Goal: Transaction & Acquisition: Purchase product/service

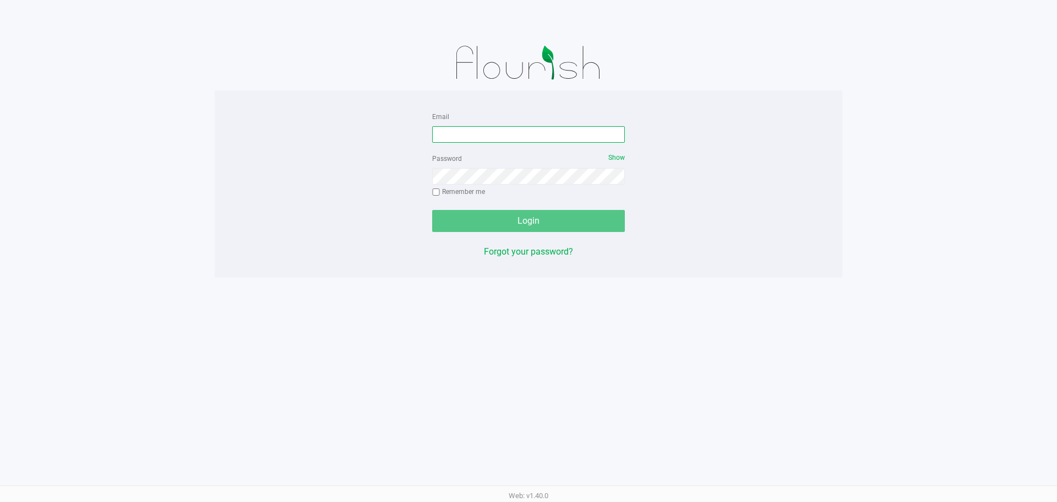
click at [455, 130] on input "Email" at bounding box center [528, 134] width 193 height 17
type input "[EMAIL_ADDRESS][DOMAIN_NAME]"
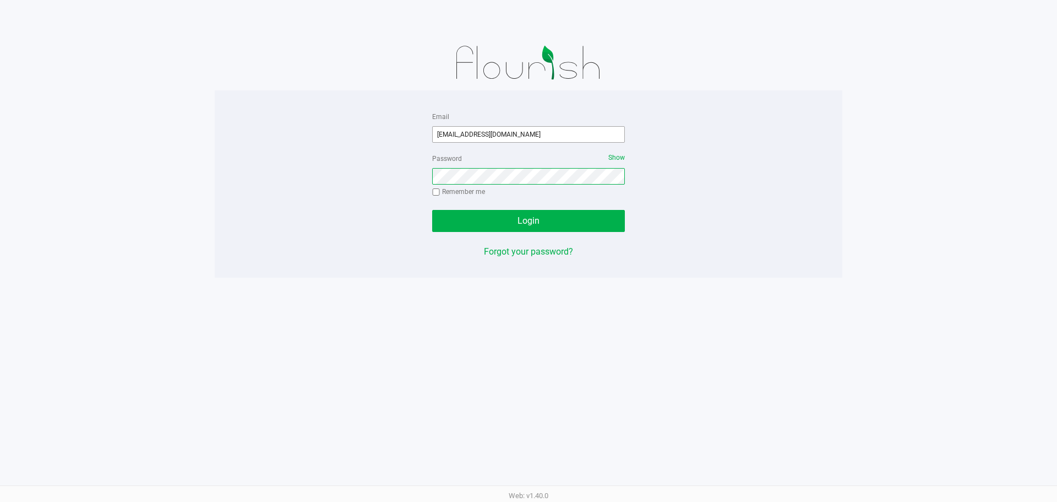
click at [432, 210] on button "Login" at bounding box center [528, 221] width 193 height 22
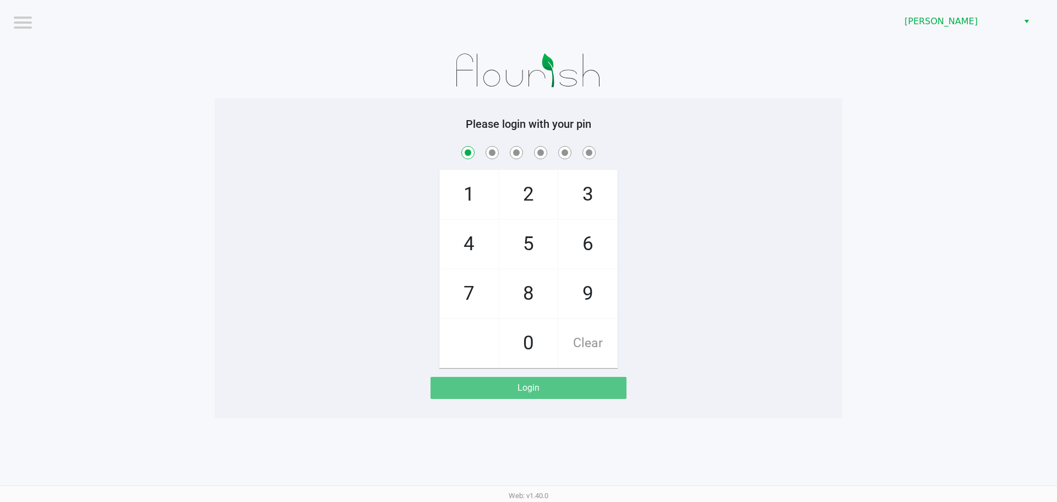
checkbox input "true"
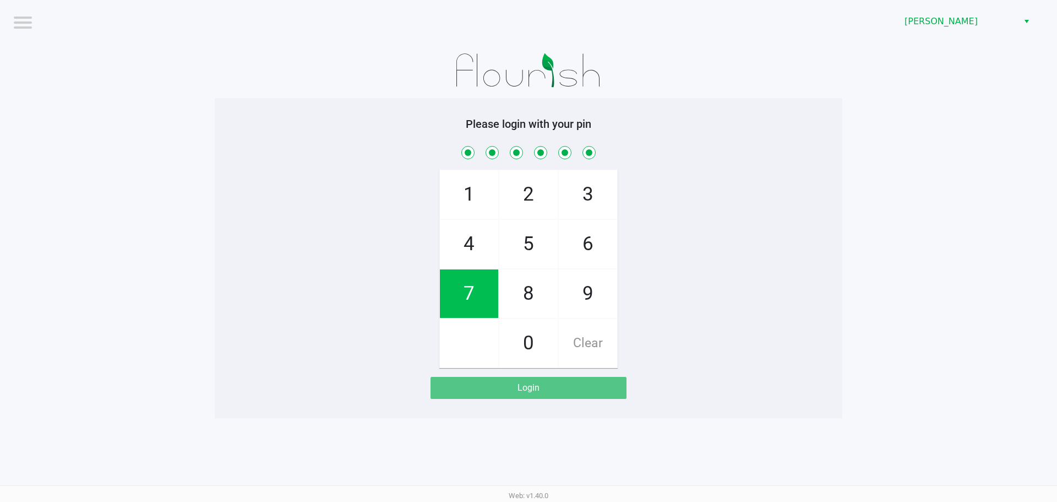
checkbox input "true"
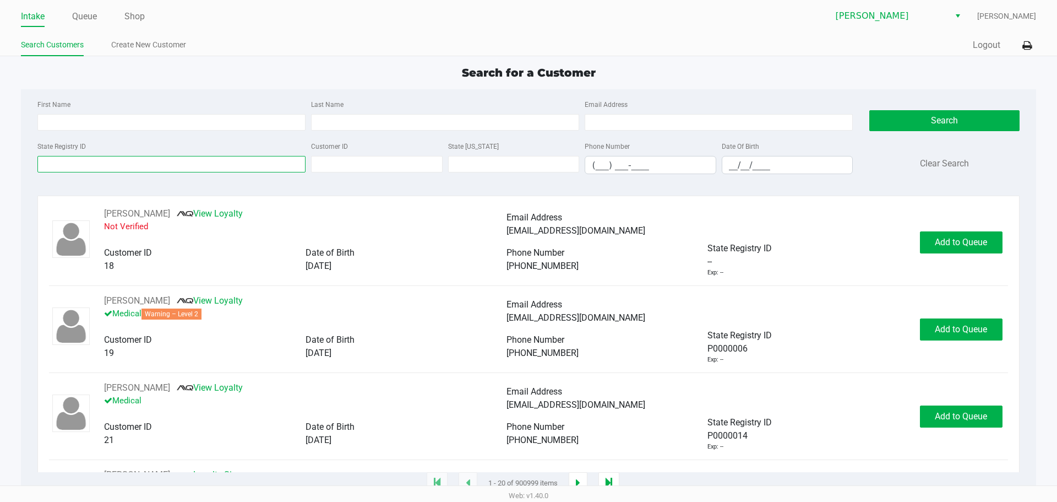
click at [188, 158] on input "State Registry ID" at bounding box center [171, 164] width 268 height 17
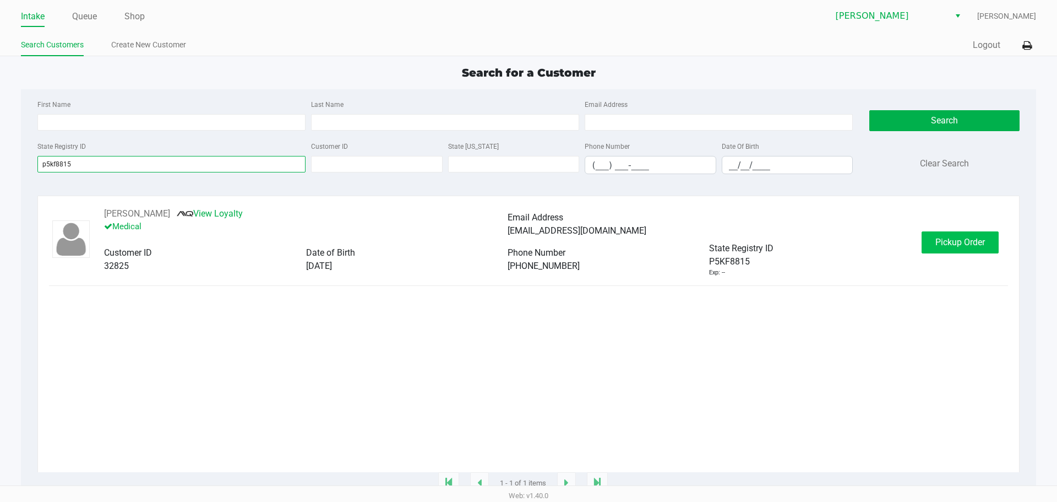
type input "p5kf8815"
click at [981, 249] on button "Pickup Order" at bounding box center [960, 242] width 77 height 22
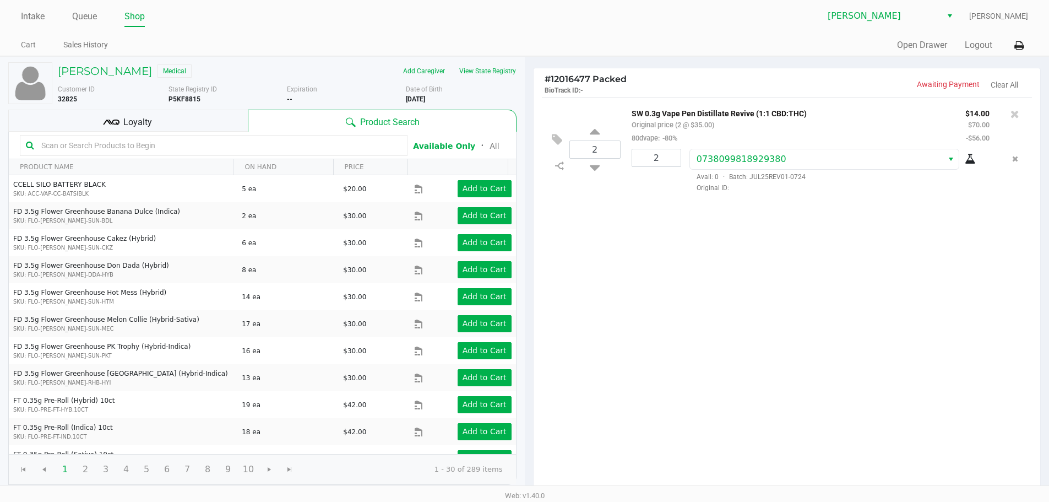
click at [188, 116] on div "Loyalty" at bounding box center [128, 121] width 240 height 22
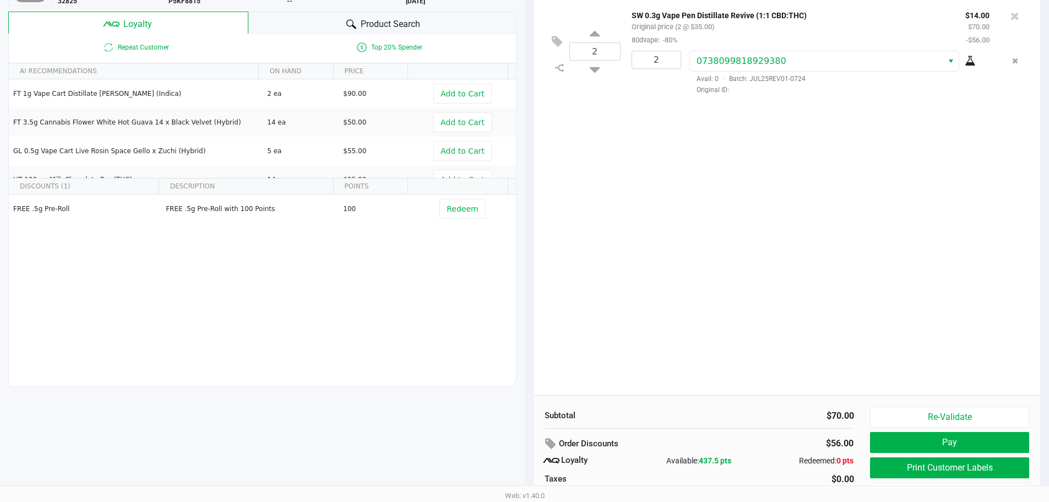
scroll to position [126, 0]
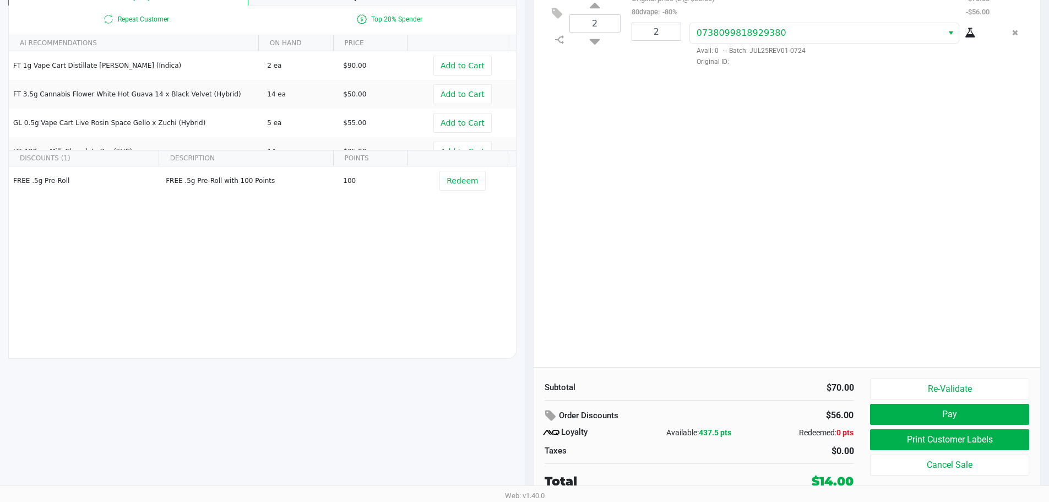
click at [902, 302] on div "2 SW 0.3g Vape Pen Distillate Revive (1:1 CBD:THC) Original price (2 @ $35.00) …" at bounding box center [787, 168] width 507 height 395
click at [970, 433] on button "Print Customer Labels" at bounding box center [949, 439] width 159 height 21
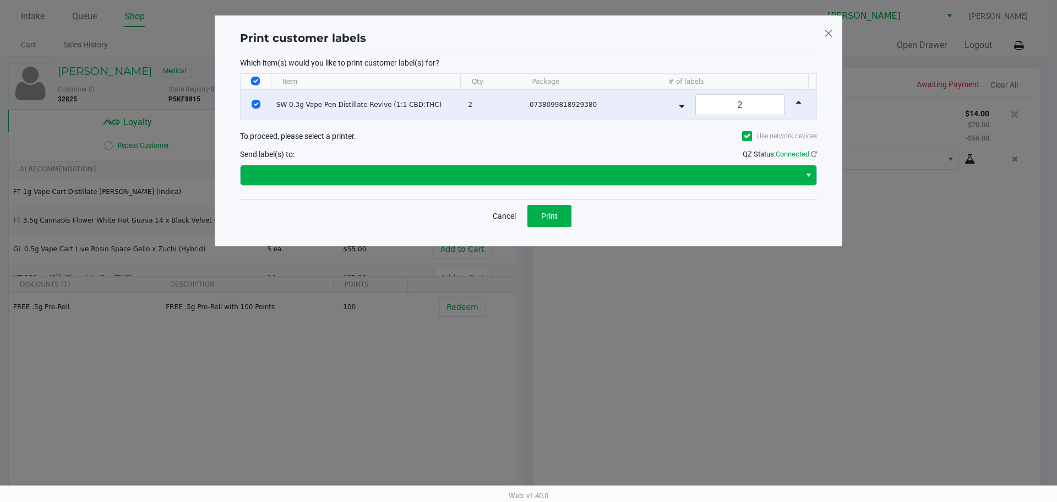
drag, startPoint x: 546, startPoint y: 188, endPoint x: 543, endPoint y: 179, distance: 9.2
click at [546, 187] on div "Which item(s) would you like to print customer label(s) for? Item Qty Package #…" at bounding box center [528, 125] width 577 height 147
click at [543, 178] on span at bounding box center [520, 174] width 547 height 13
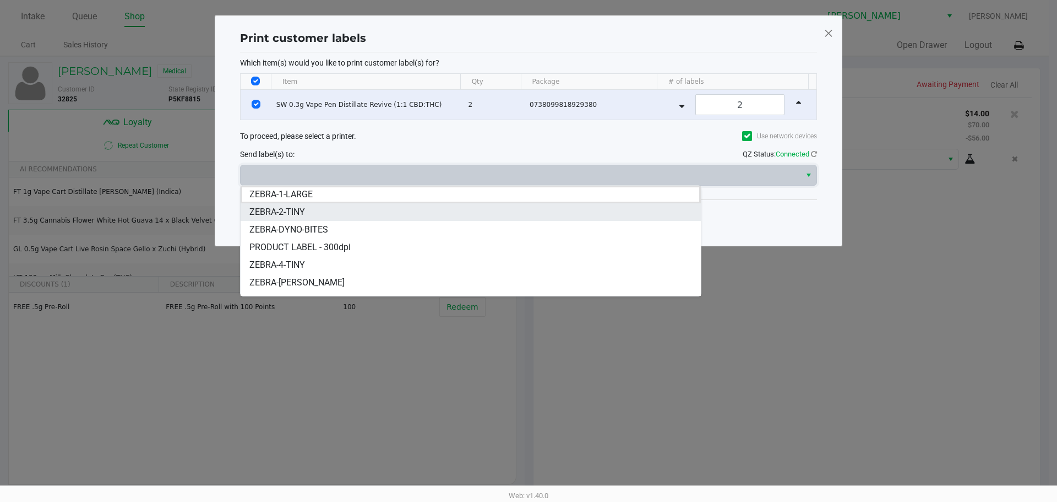
click at [513, 212] on li "ZEBRA-2-TINY" at bounding box center [471, 212] width 460 height 18
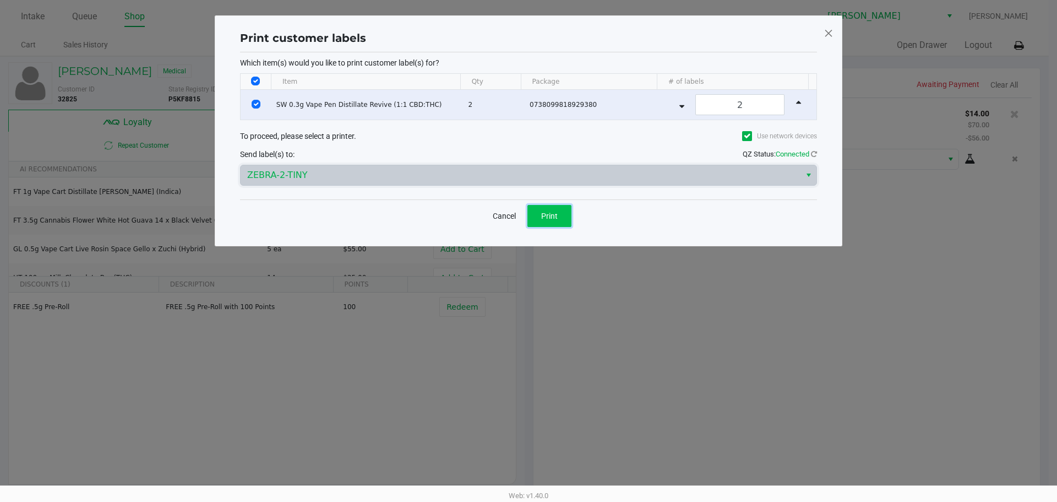
click at [548, 211] on span "Print" at bounding box center [549, 215] width 17 height 9
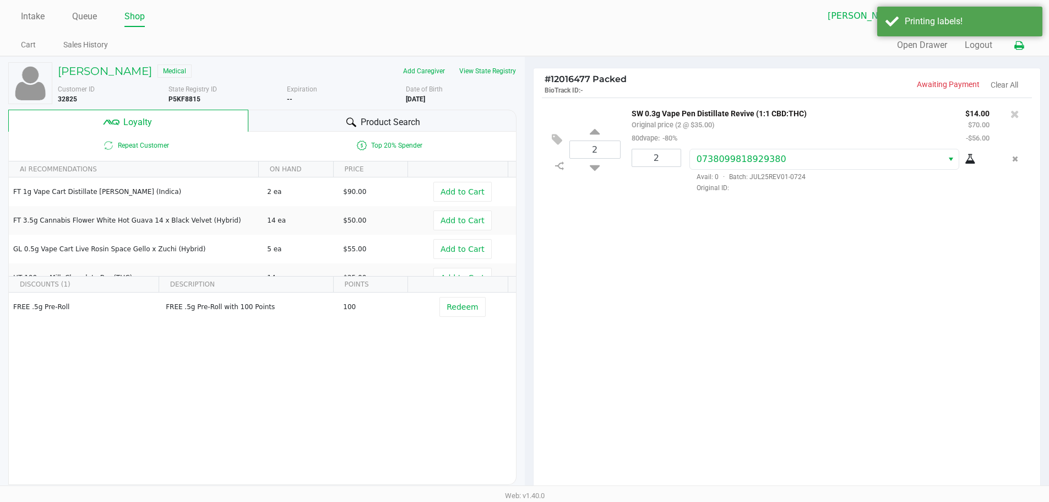
click at [1017, 47] on icon at bounding box center [1018, 46] width 9 height 8
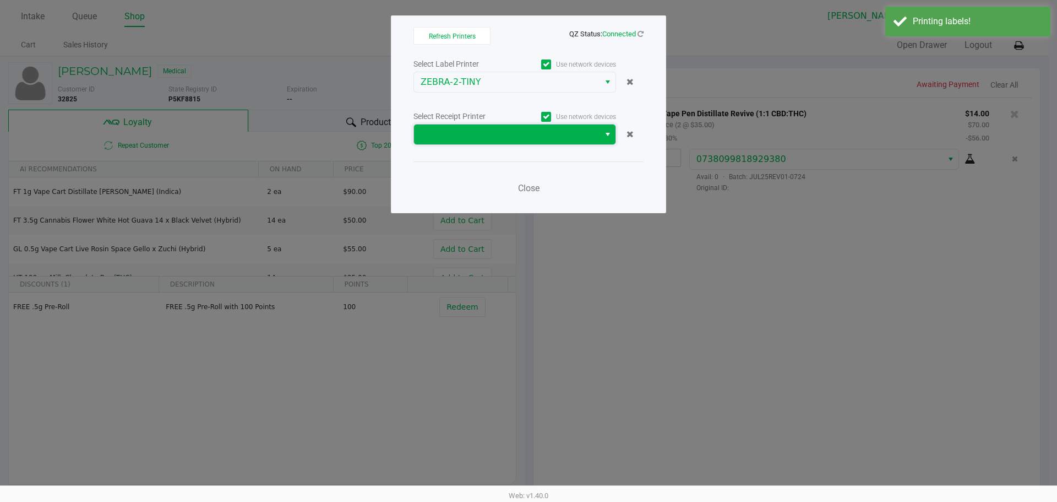
click at [447, 138] on span at bounding box center [507, 134] width 172 height 13
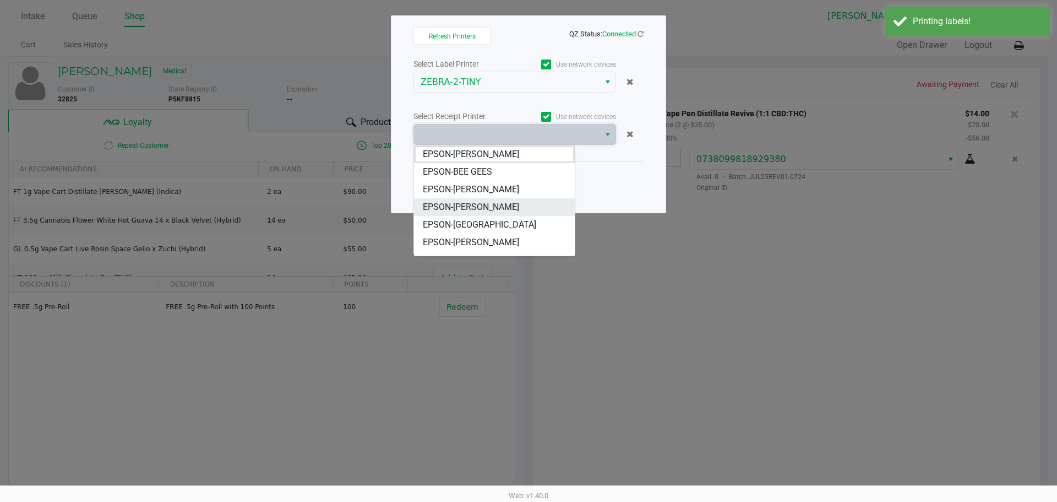
click at [475, 210] on span "EPSON-[PERSON_NAME]" at bounding box center [471, 206] width 96 height 13
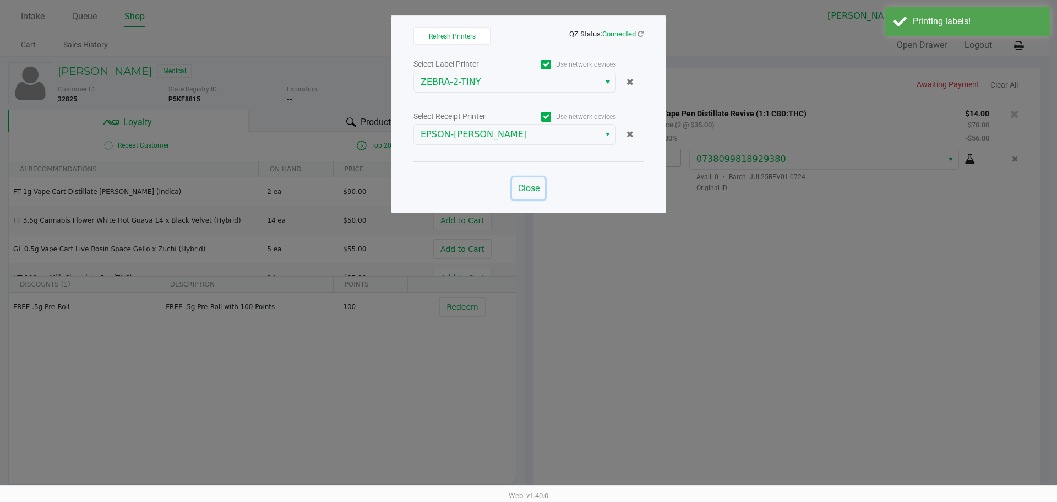
click at [526, 184] on span "Close" at bounding box center [528, 188] width 21 height 10
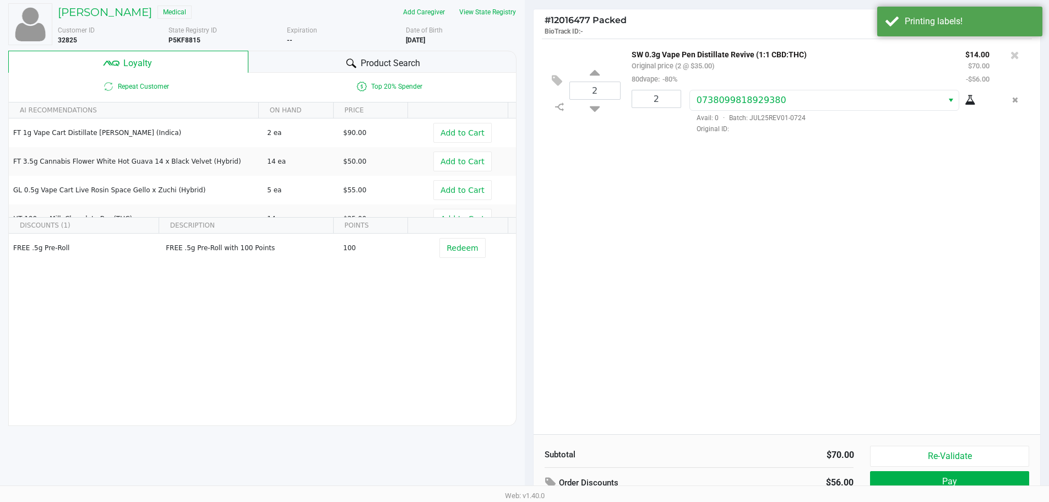
scroll to position [126, 0]
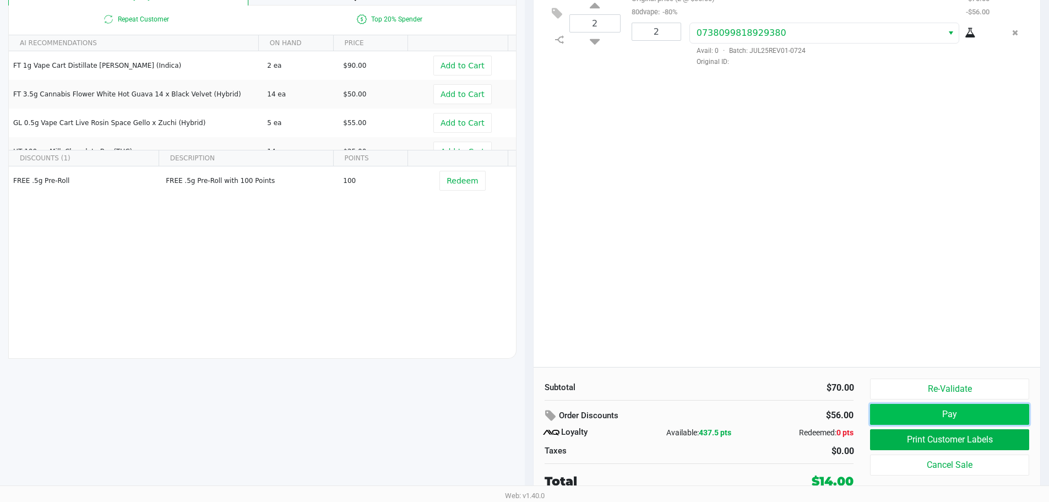
click at [940, 410] on button "Pay" at bounding box center [949, 414] width 159 height 21
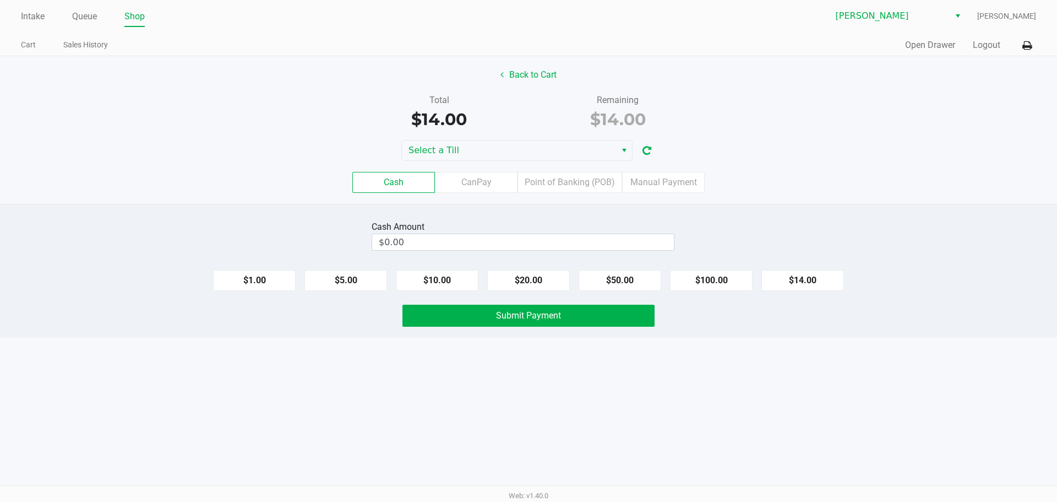
click at [1026, 45] on icon at bounding box center [1026, 46] width 9 height 8
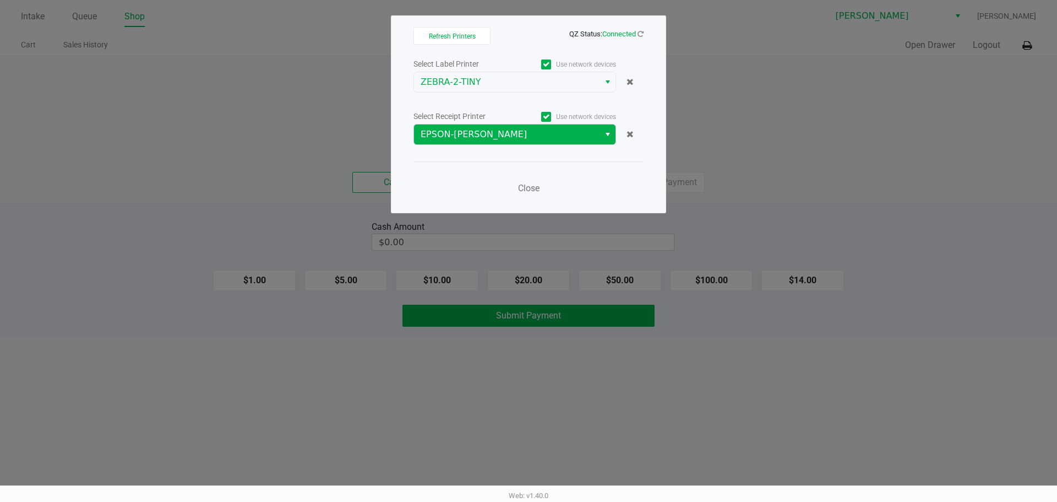
click at [526, 141] on span "EPSON-[PERSON_NAME]" at bounding box center [507, 134] width 186 height 20
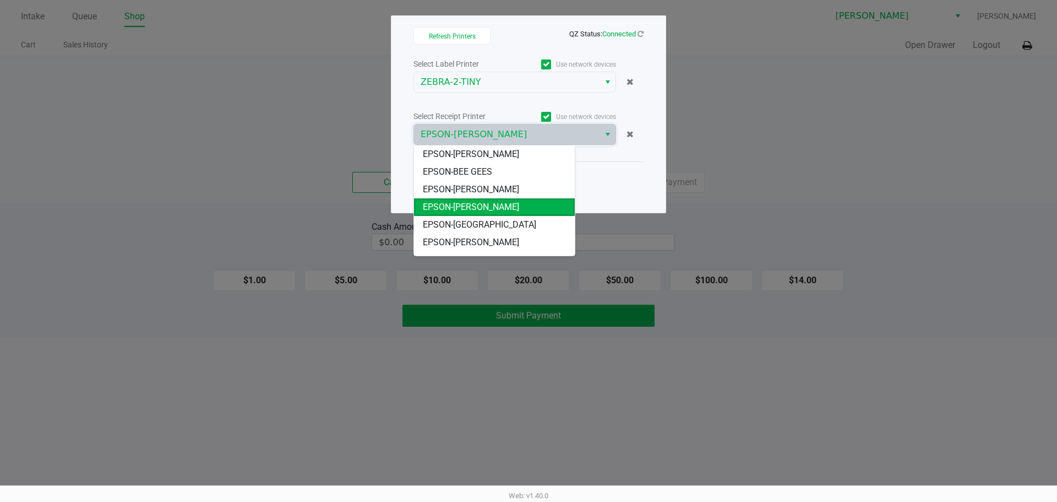
click at [775, 122] on ngb-modal-window "Refresh Printers QZ Status: Connected Select Label Printer Use network devices …" at bounding box center [528, 251] width 1057 height 502
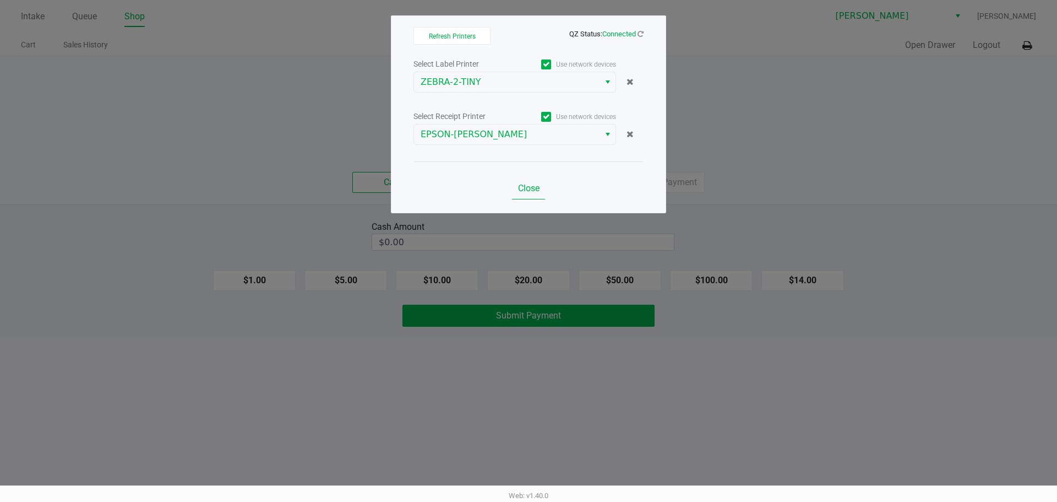
click at [526, 194] on button "Close" at bounding box center [528, 188] width 33 height 22
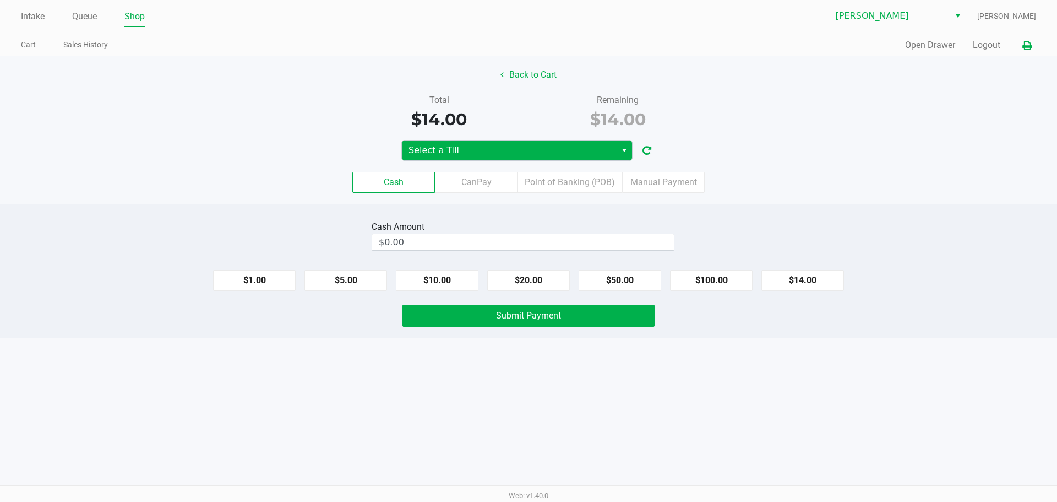
click at [539, 154] on span "Select a Till" at bounding box center [509, 150] width 201 height 13
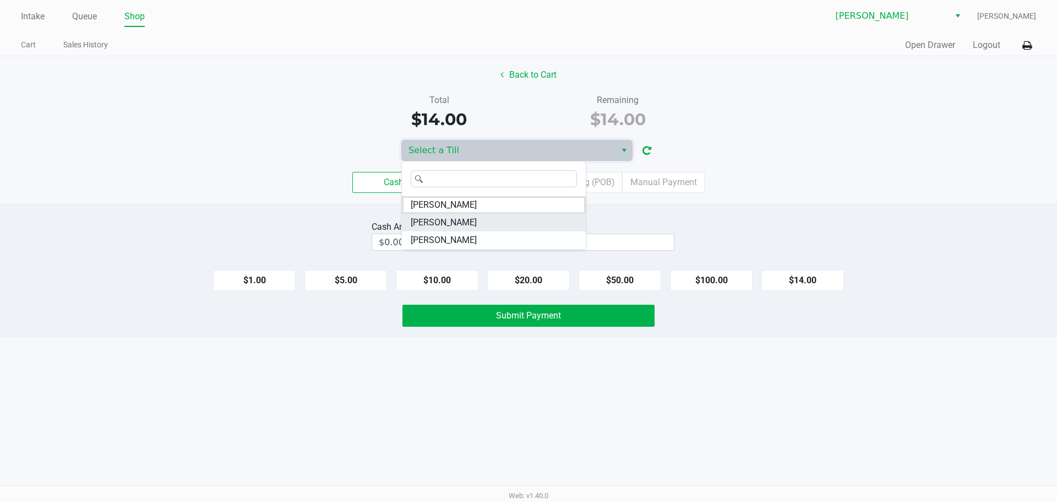
click at [467, 224] on span "[PERSON_NAME]" at bounding box center [444, 222] width 66 height 13
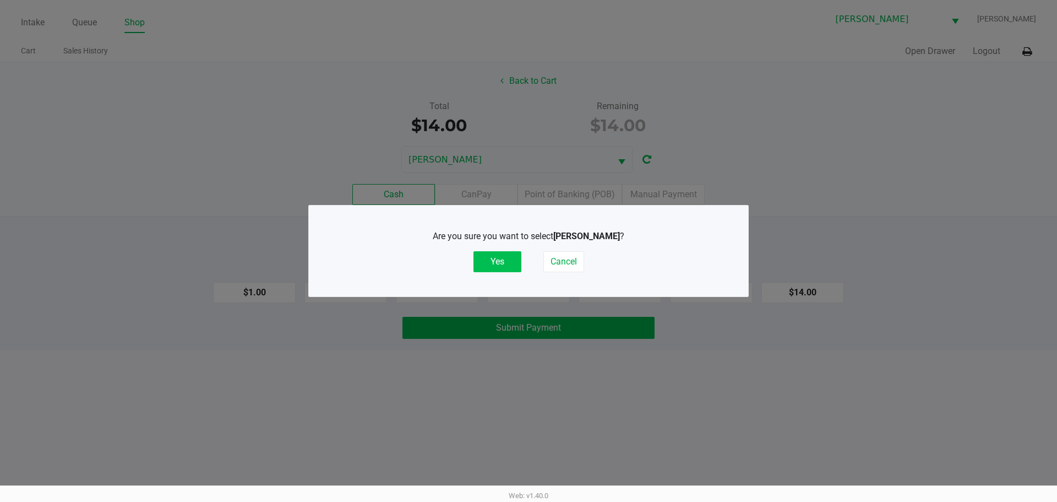
click at [504, 268] on button "Yes" at bounding box center [497, 261] width 48 height 21
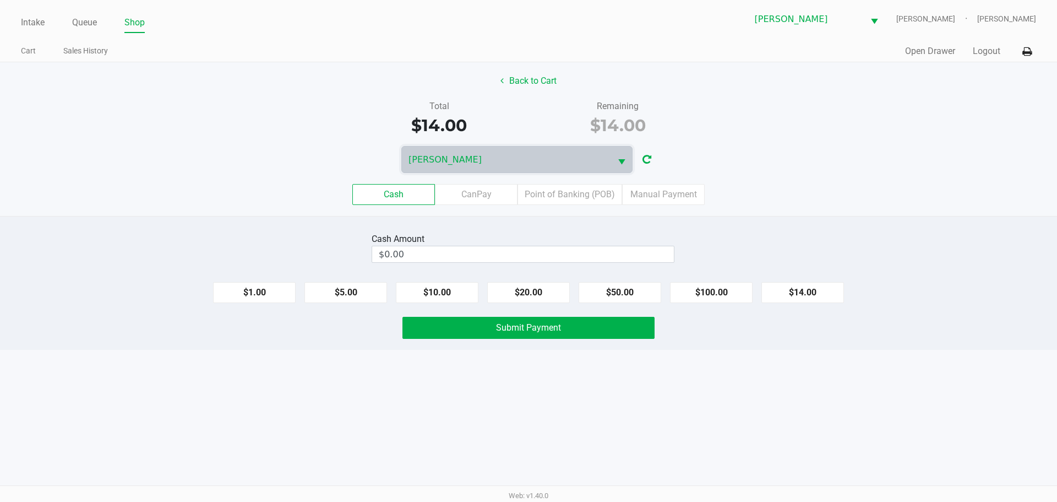
click at [749, 130] on div "Total $14.00 Remaining $14.00" at bounding box center [529, 119] width 1074 height 38
click at [487, 197] on label "CanPay" at bounding box center [476, 194] width 83 height 21
click at [0, 0] on 2 "CanPay" at bounding box center [0, 0] width 0 height 0
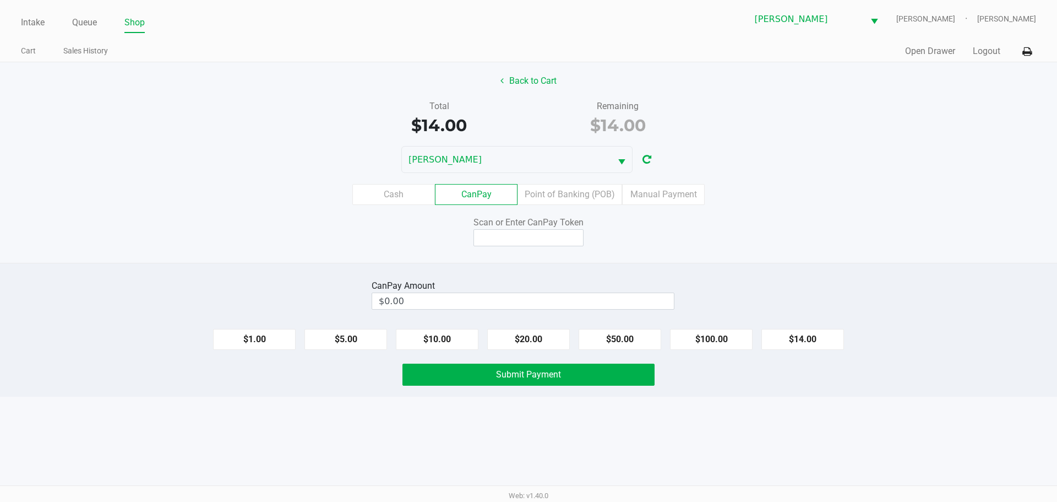
click at [537, 241] on input at bounding box center [528, 237] width 110 height 17
type input "Q4242193Q"
click at [803, 341] on button "$14.00" at bounding box center [802, 339] width 83 height 21
type input "$14.00"
click at [617, 369] on button "Submit Payment" at bounding box center [528, 374] width 252 height 22
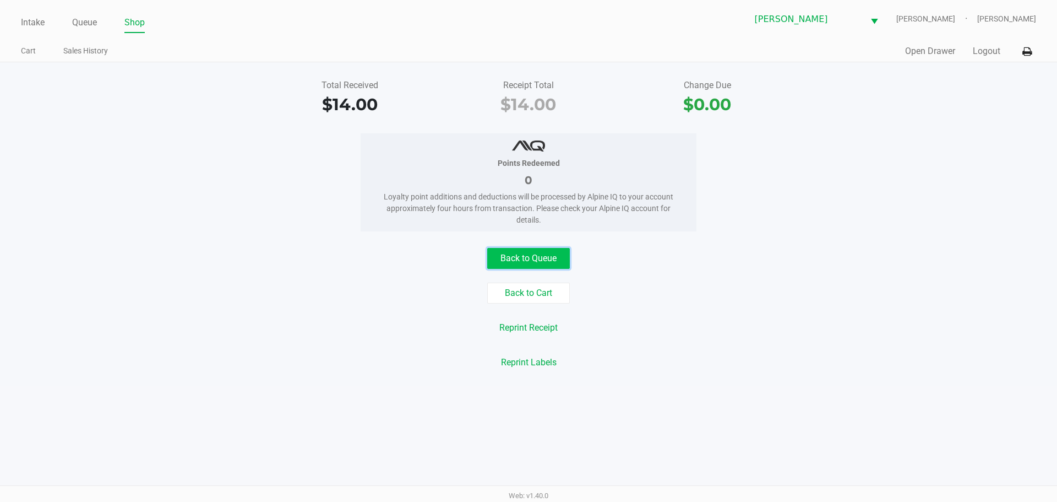
click at [521, 261] on button "Back to Queue" at bounding box center [528, 258] width 83 height 21
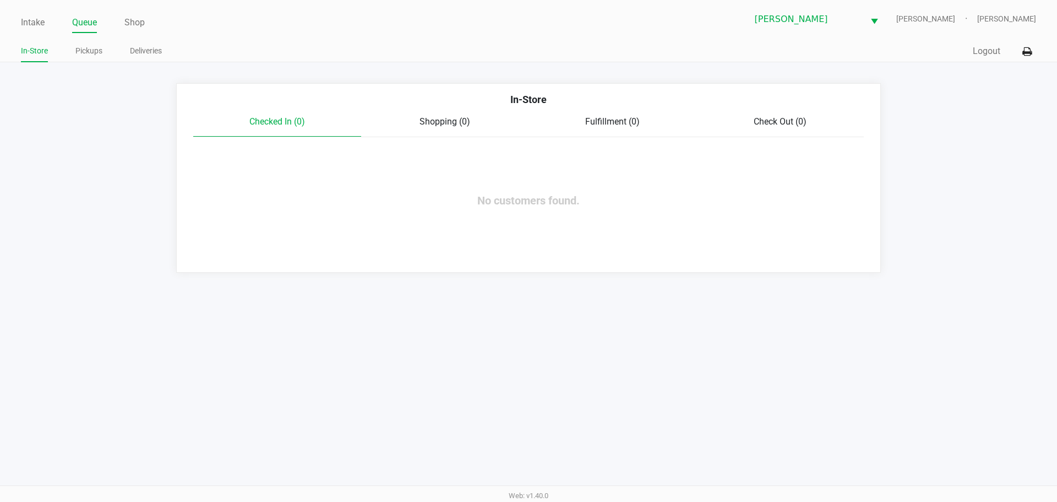
click at [46, 46] on link "In-Store" at bounding box center [34, 51] width 27 height 14
click at [30, 22] on link "Intake" at bounding box center [33, 22] width 24 height 15
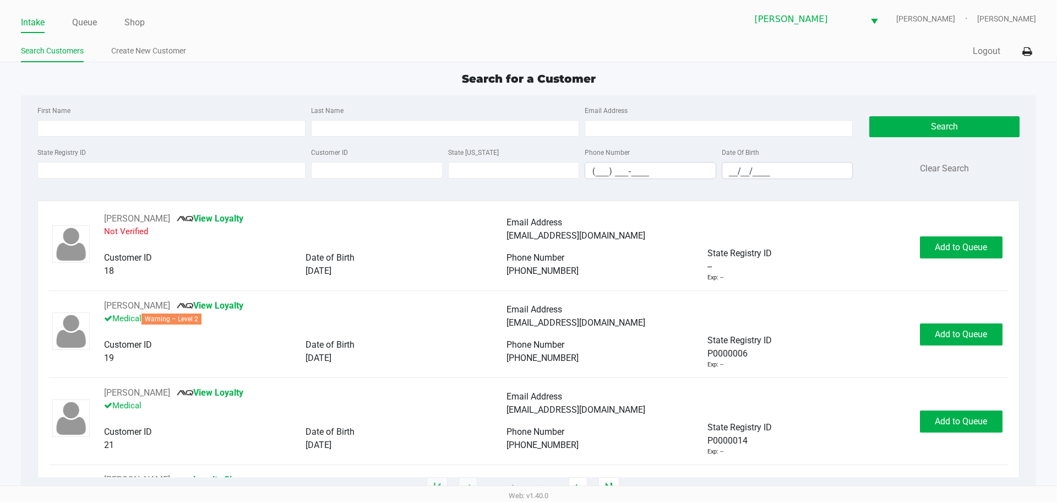
click at [107, 170] on input "State Registry ID" at bounding box center [171, 170] width 268 height 17
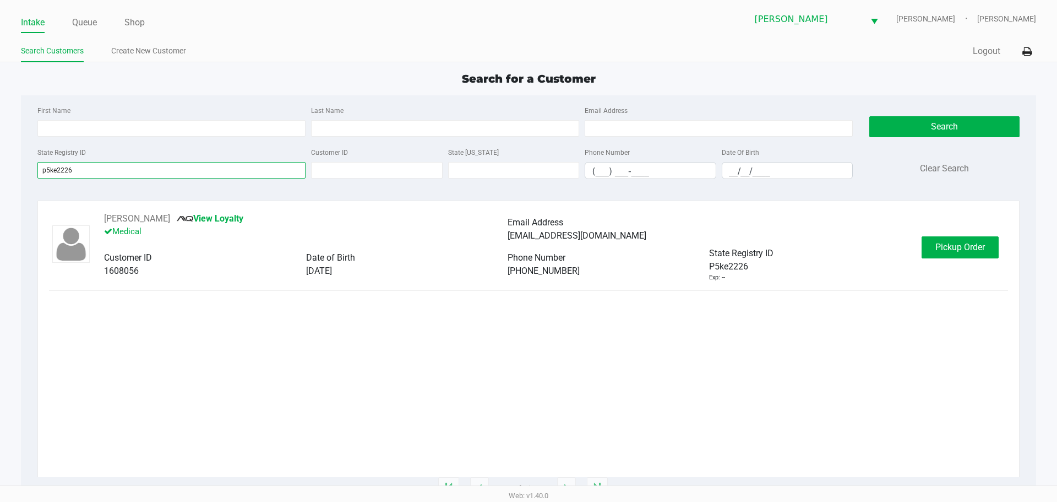
type input "p5ke2226"
click at [948, 231] on div "[PERSON_NAME] View Loyalty Medical Email Address [EMAIL_ADDRESS][DOMAIN_NAME] C…" at bounding box center [528, 247] width 959 height 70
click at [966, 258] on button "Pickup Order" at bounding box center [960, 247] width 77 height 22
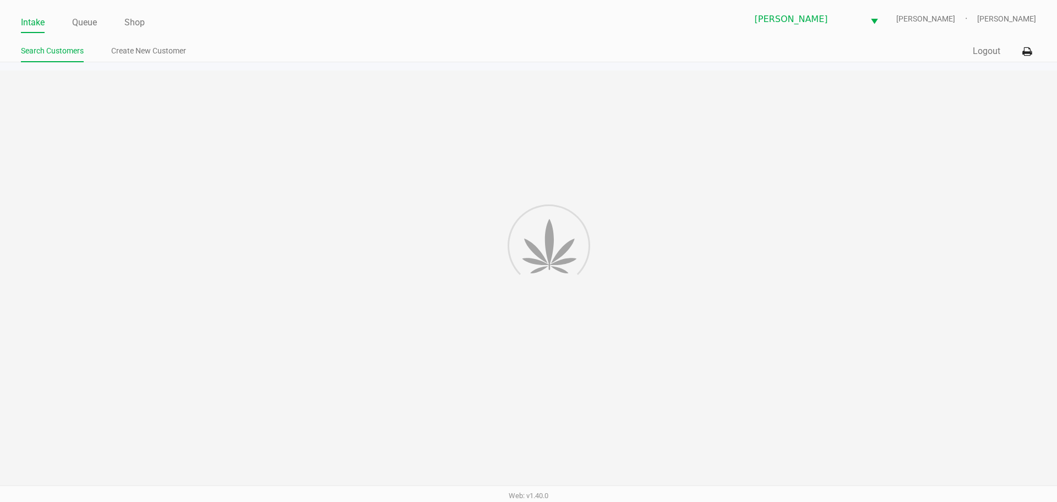
click at [965, 249] on div at bounding box center [528, 279] width 1057 height 418
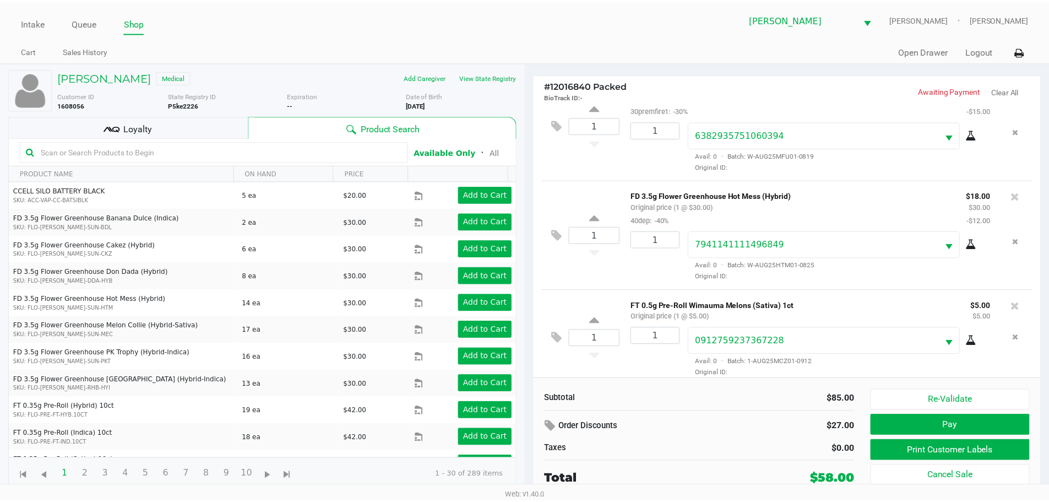
scroll to position [43, 0]
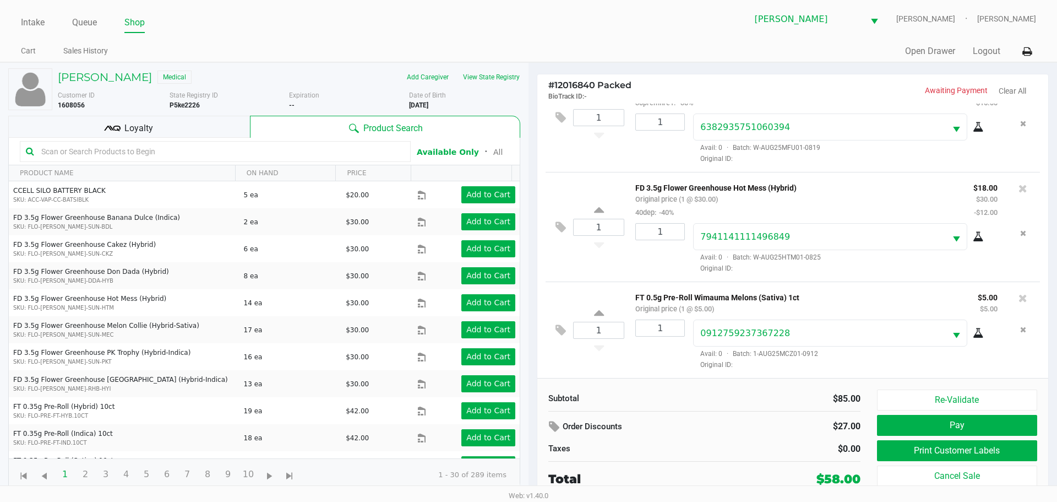
click at [183, 127] on div "Loyalty" at bounding box center [129, 127] width 242 height 22
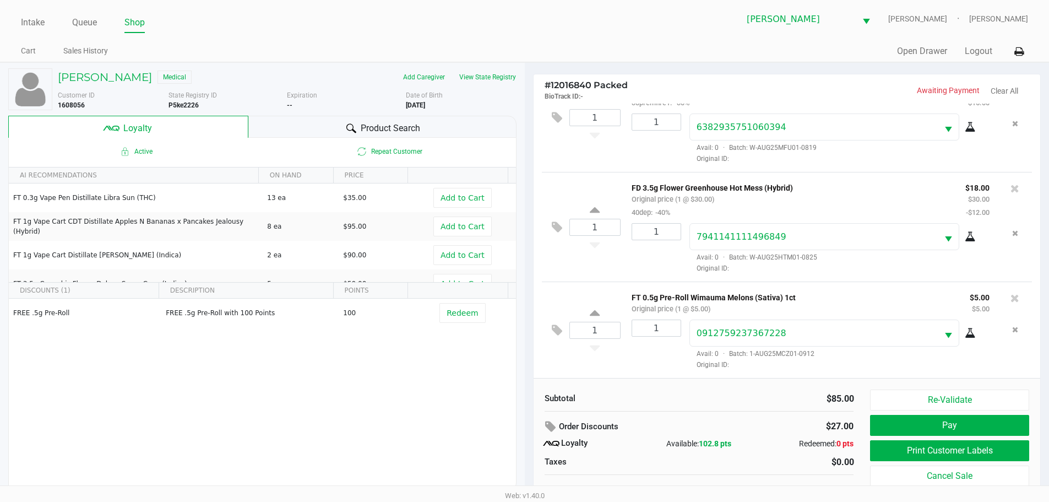
scroll to position [11, 0]
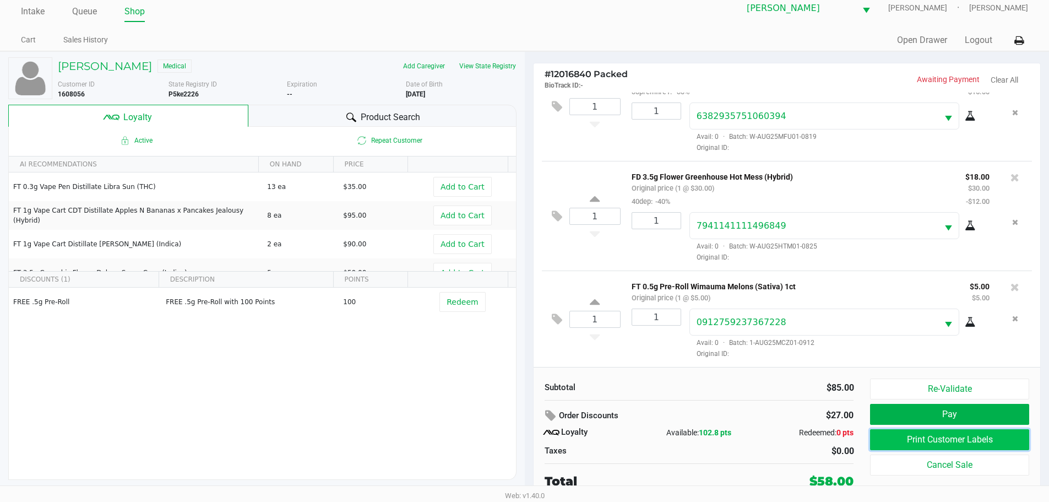
click at [945, 438] on button "Print Customer Labels" at bounding box center [949, 439] width 159 height 21
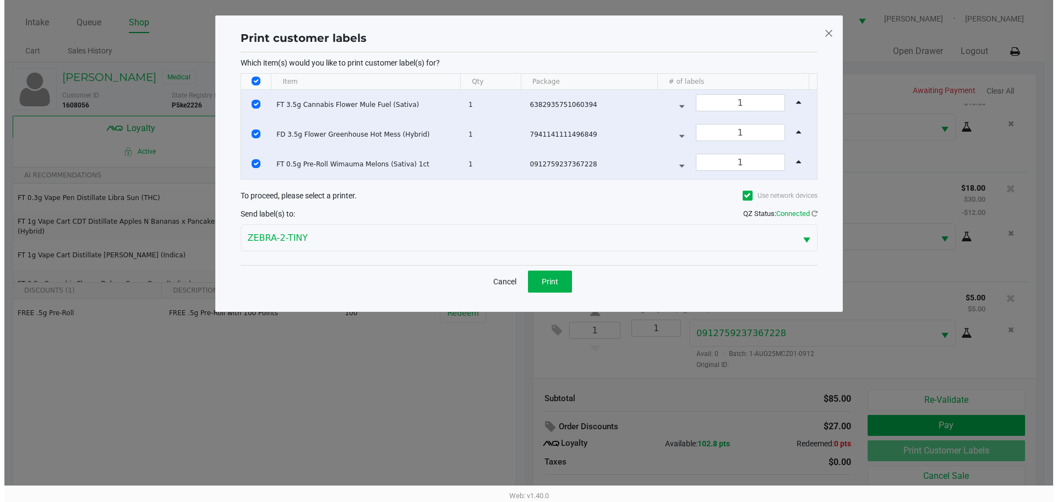
scroll to position [0, 0]
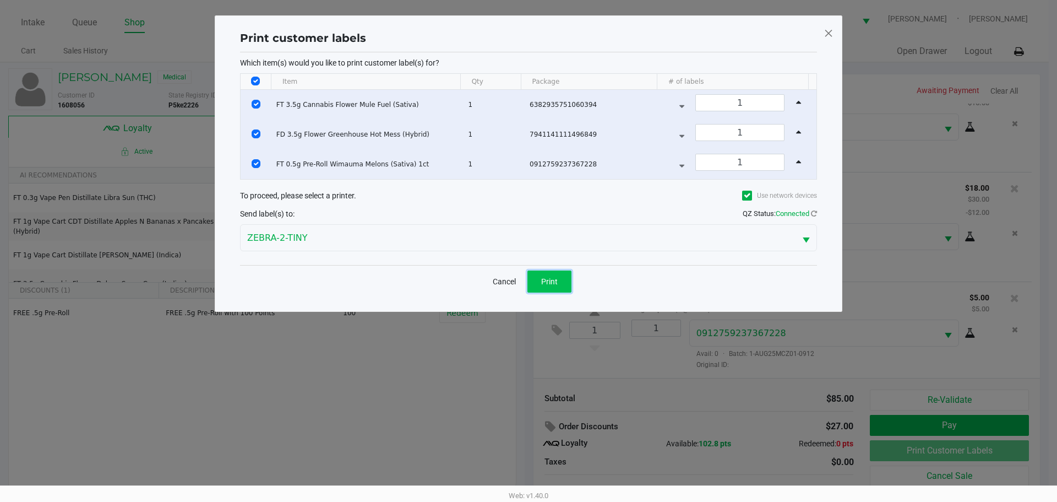
click at [538, 279] on button "Print" at bounding box center [549, 281] width 44 height 22
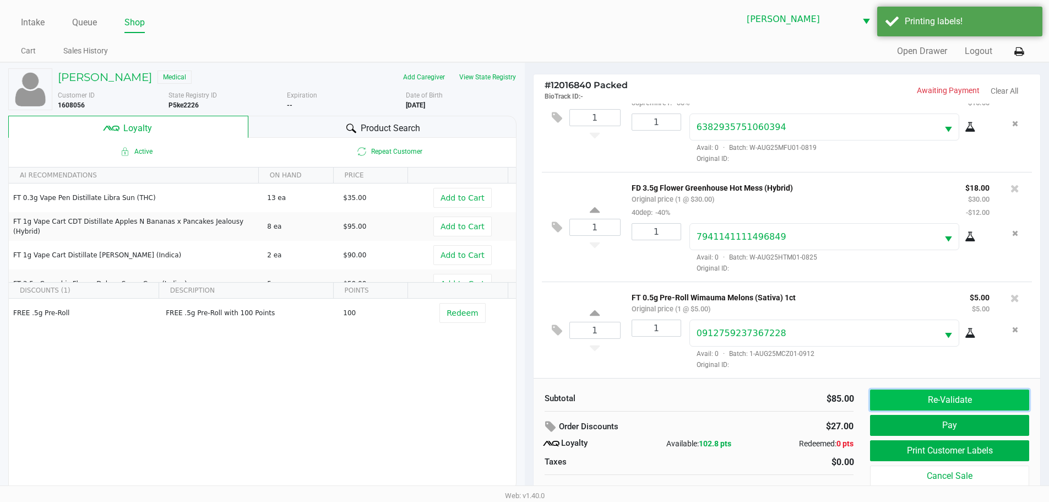
click at [940, 407] on button "Re-Validate" at bounding box center [949, 399] width 159 height 21
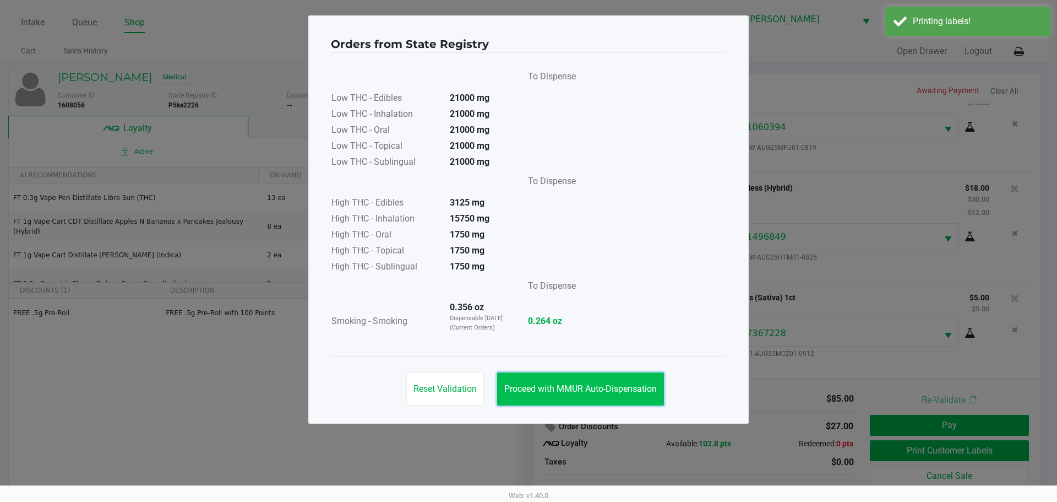
click at [627, 391] on span "Proceed with MMUR Auto-Dispensation" at bounding box center [580, 388] width 153 height 10
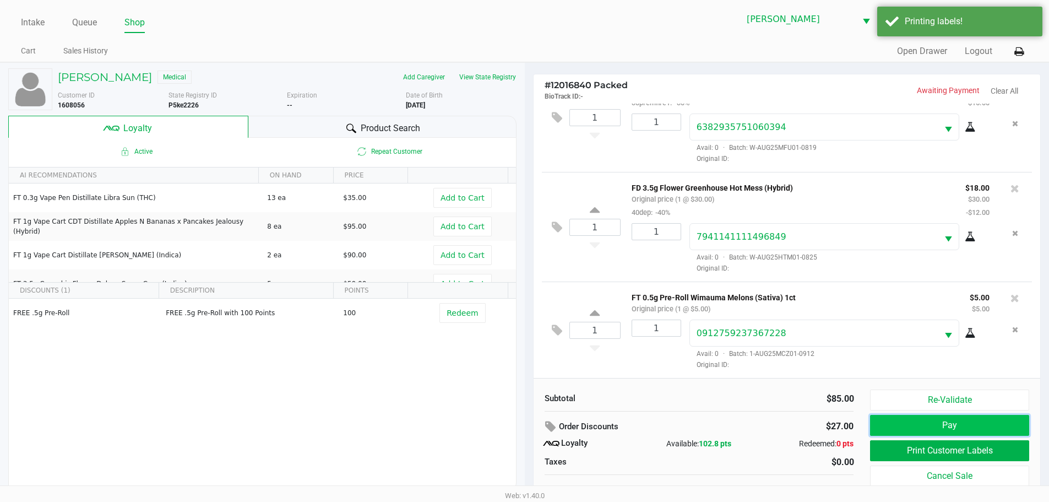
click at [928, 421] on button "Pay" at bounding box center [949, 425] width 159 height 21
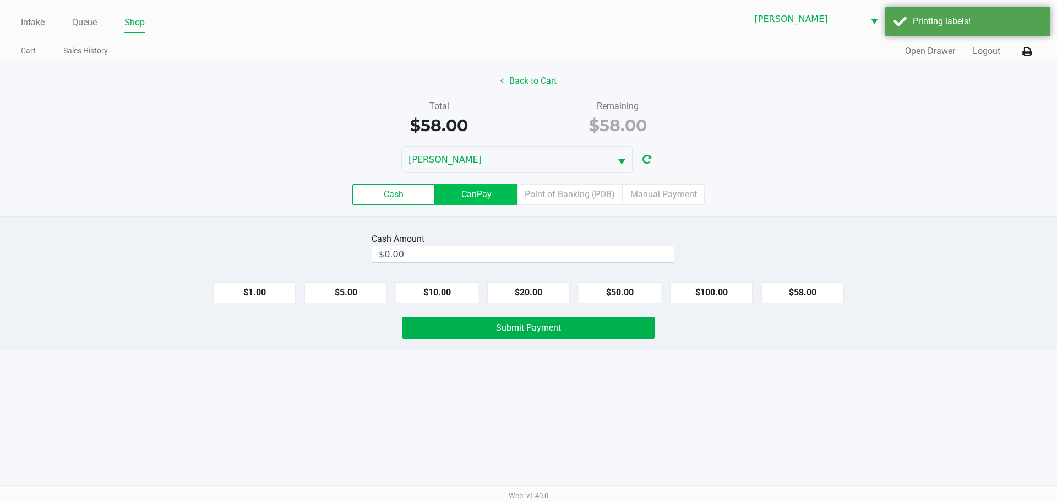
click at [499, 201] on label "CanPay" at bounding box center [476, 194] width 83 height 21
click at [0, 0] on 2 "CanPay" at bounding box center [0, 0] width 0 height 0
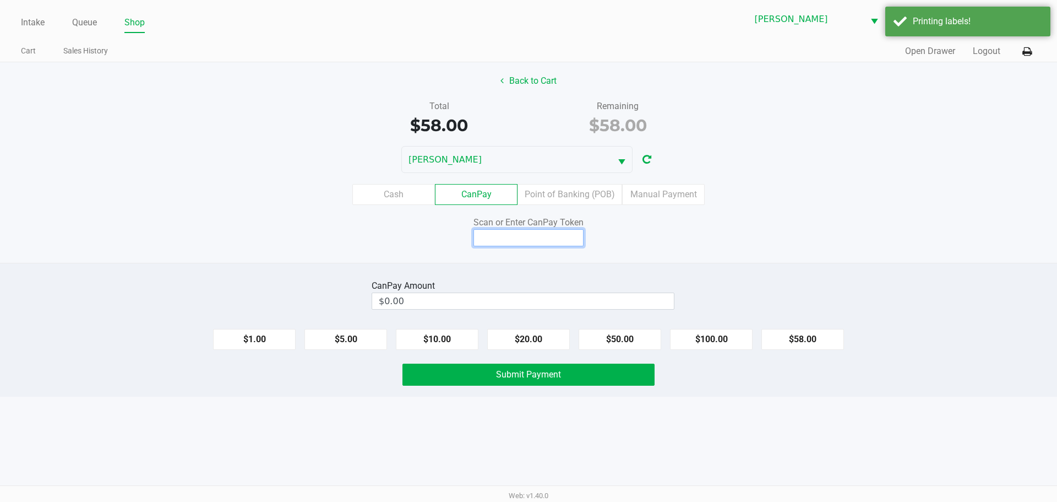
click at [530, 235] on input at bounding box center [528, 237] width 110 height 17
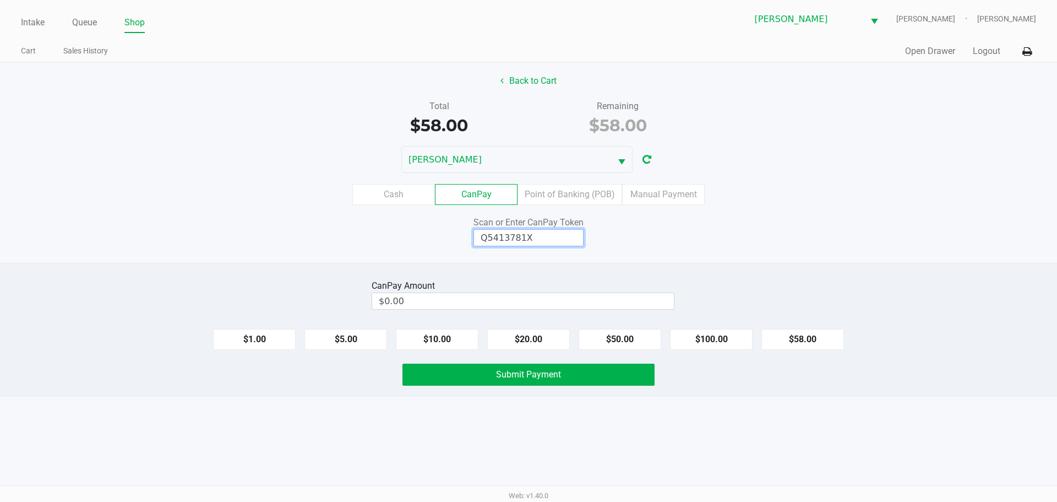
type input "Q5413781X"
click at [804, 348] on button "$58.00" at bounding box center [802, 339] width 83 height 21
type input "$58.00"
click at [598, 377] on button "Submit Payment" at bounding box center [528, 374] width 252 height 22
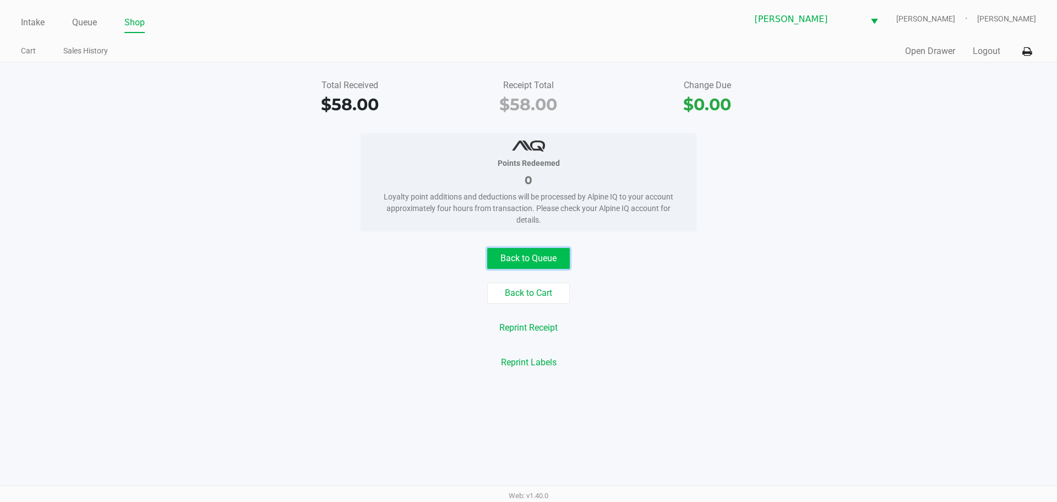
click at [545, 268] on button "Back to Queue" at bounding box center [528, 258] width 83 height 21
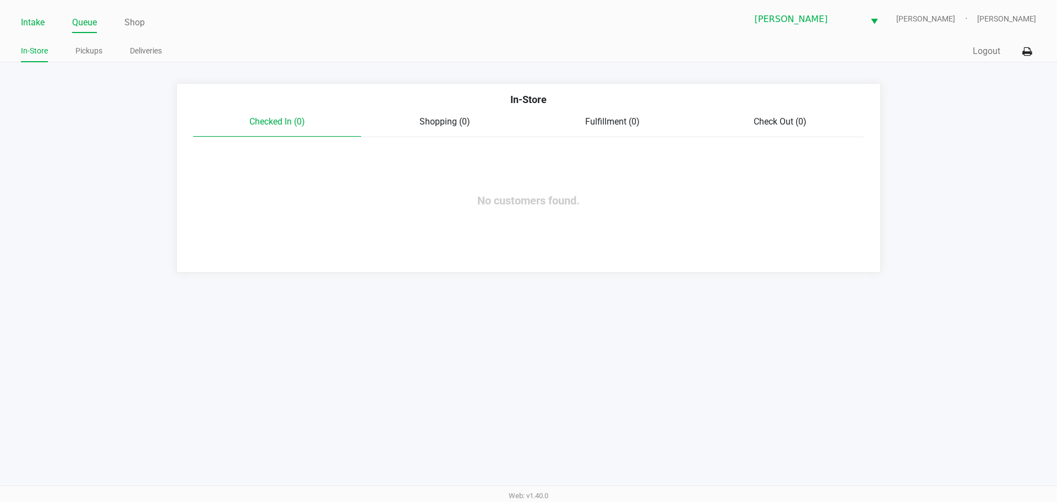
click at [39, 17] on link "Intake" at bounding box center [33, 22] width 24 height 15
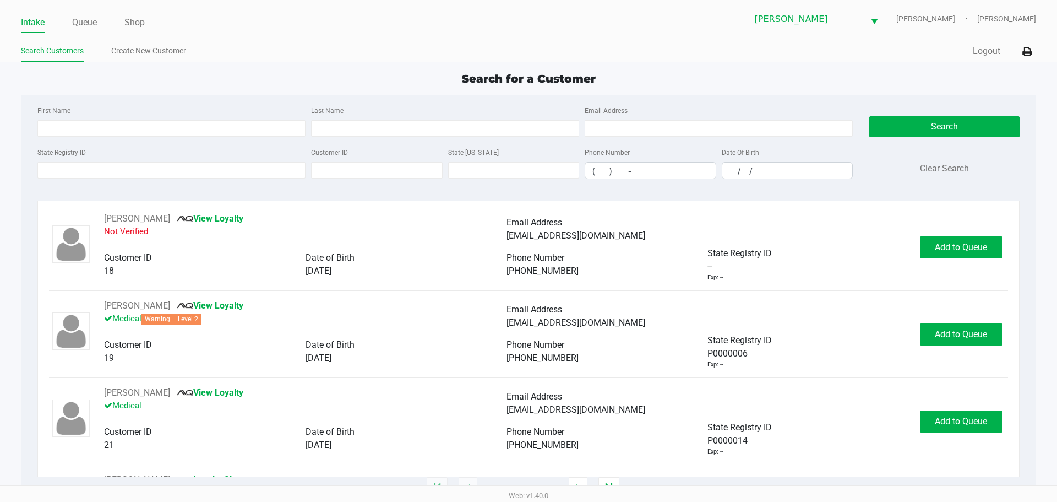
click at [95, 77] on div "Search for a Customer" at bounding box center [528, 78] width 1031 height 17
click at [149, 137] on div "First Name Last Name Email Address" at bounding box center [445, 125] width 821 height 42
click at [141, 127] on input "First Name" at bounding box center [171, 128] width 268 height 17
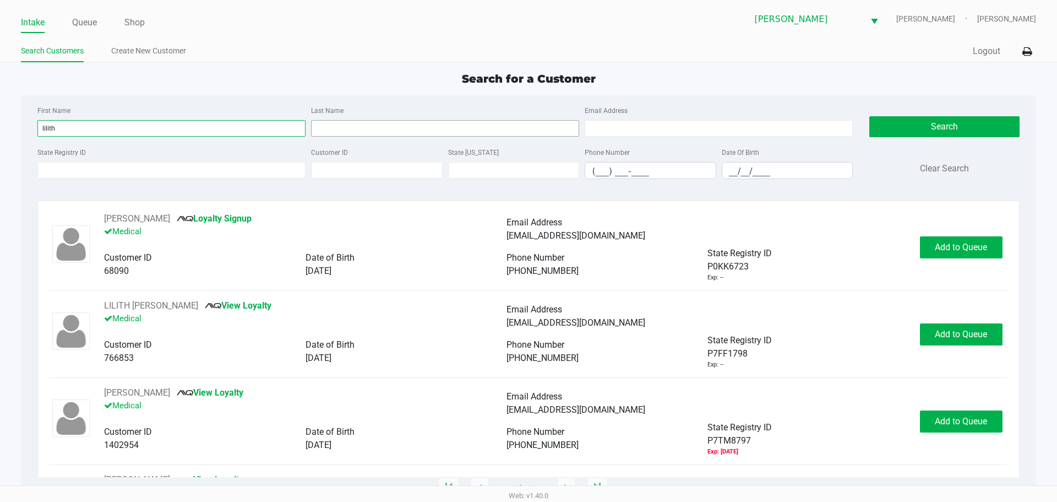
type input "lilith"
click at [347, 126] on input "Last Name" at bounding box center [445, 128] width 268 height 17
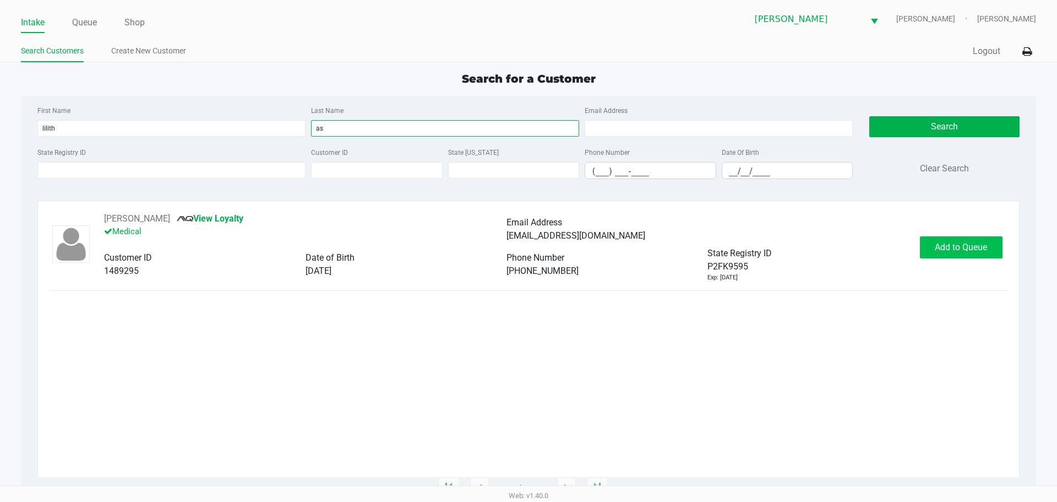
type input "as"
click at [961, 238] on button "Add to Queue" at bounding box center [961, 247] width 83 height 22
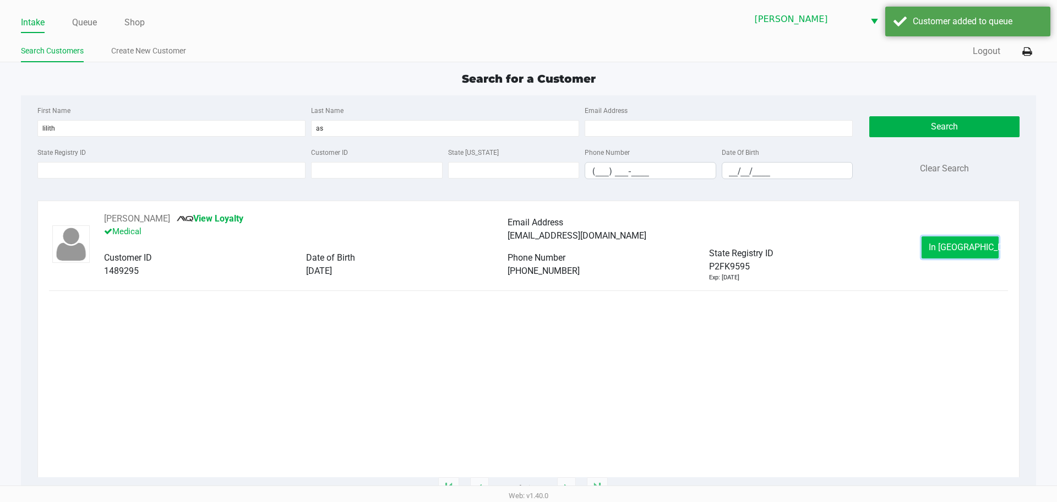
click at [951, 249] on span "In [GEOGRAPHIC_DATA]" at bounding box center [975, 247] width 92 height 10
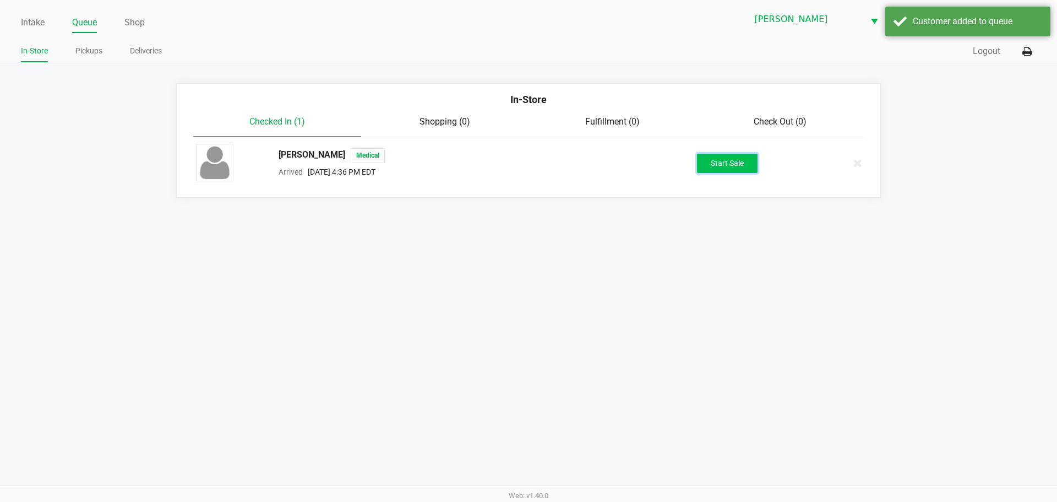
click at [742, 159] on button "Start Sale" at bounding box center [727, 163] width 61 height 19
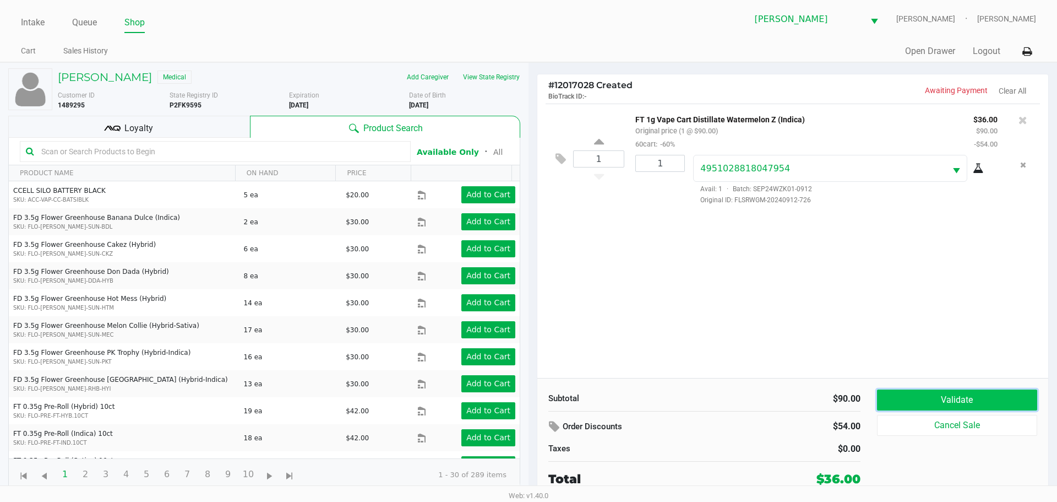
click at [968, 396] on button "Validate" at bounding box center [957, 399] width 160 height 21
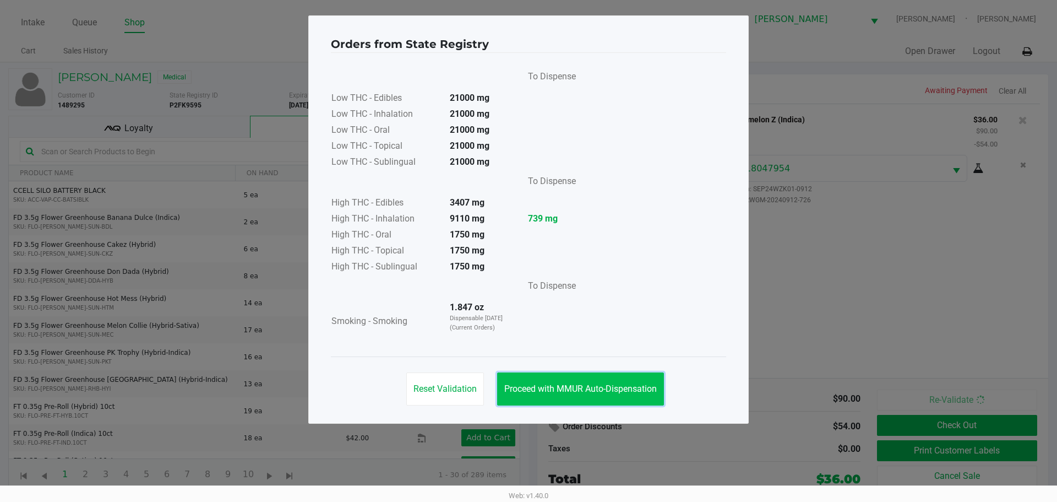
click at [585, 398] on button "Proceed with MMUR Auto-Dispensation" at bounding box center [580, 388] width 167 height 33
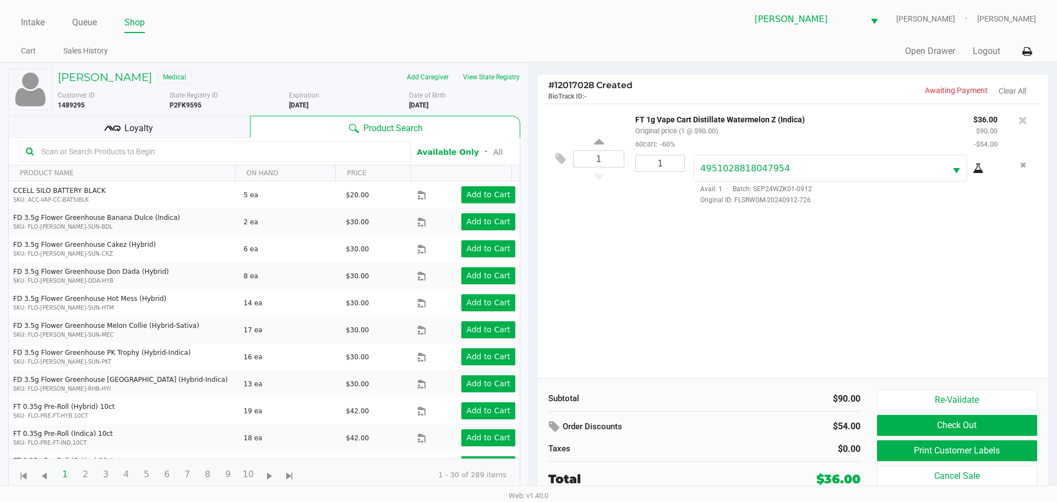
click at [690, 300] on div "1 FT 1g Vape Cart Distillate Watermelon Z (Indica) Original price (1 @ $90.00) …" at bounding box center [792, 241] width 511 height 274
